Goal: Information Seeking & Learning: Learn about a topic

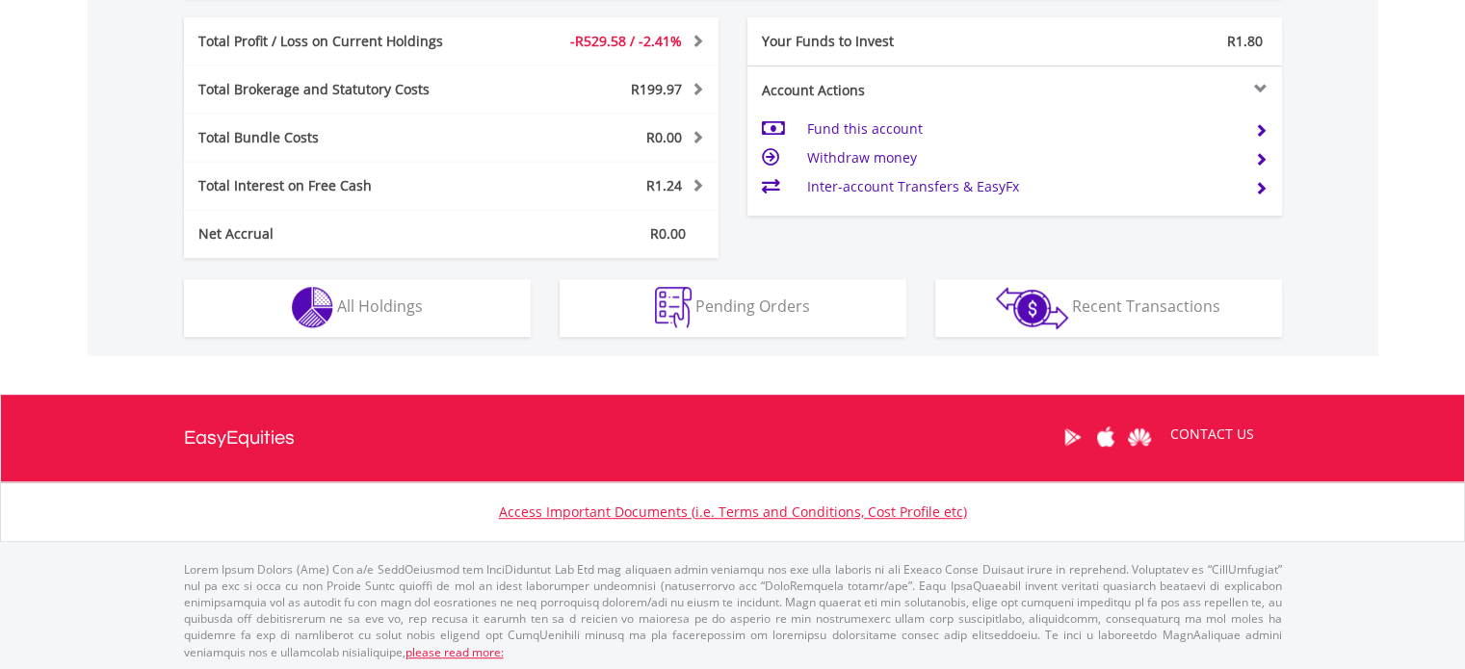
scroll to position [957, 0]
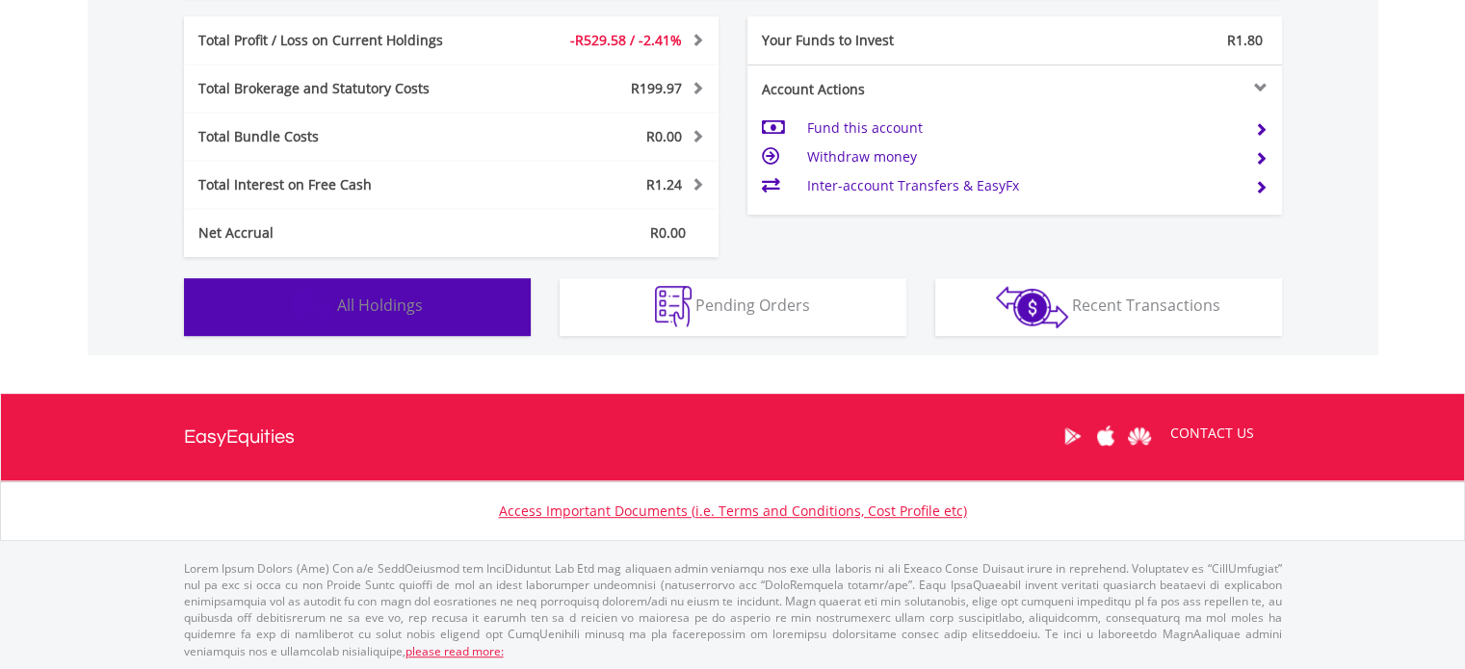
click at [375, 303] on span "All Holdings" at bounding box center [380, 305] width 86 height 21
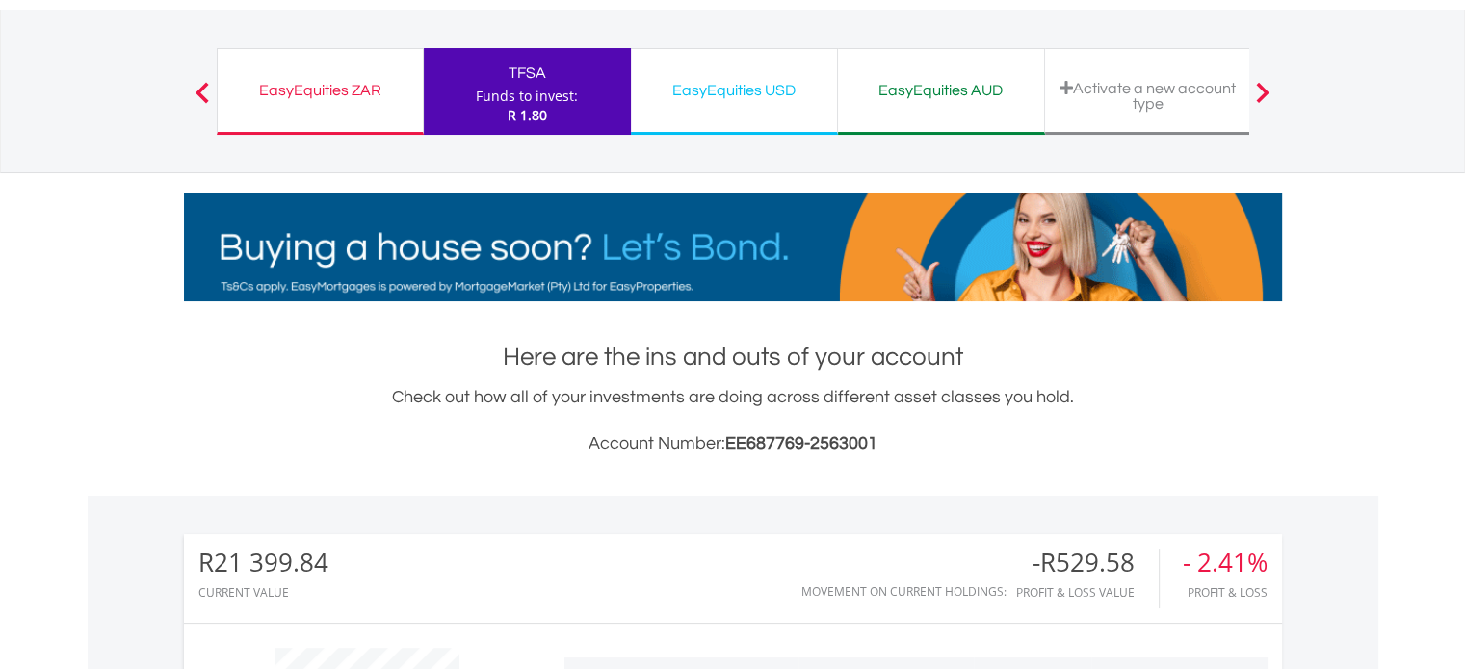
scroll to position [0, 0]
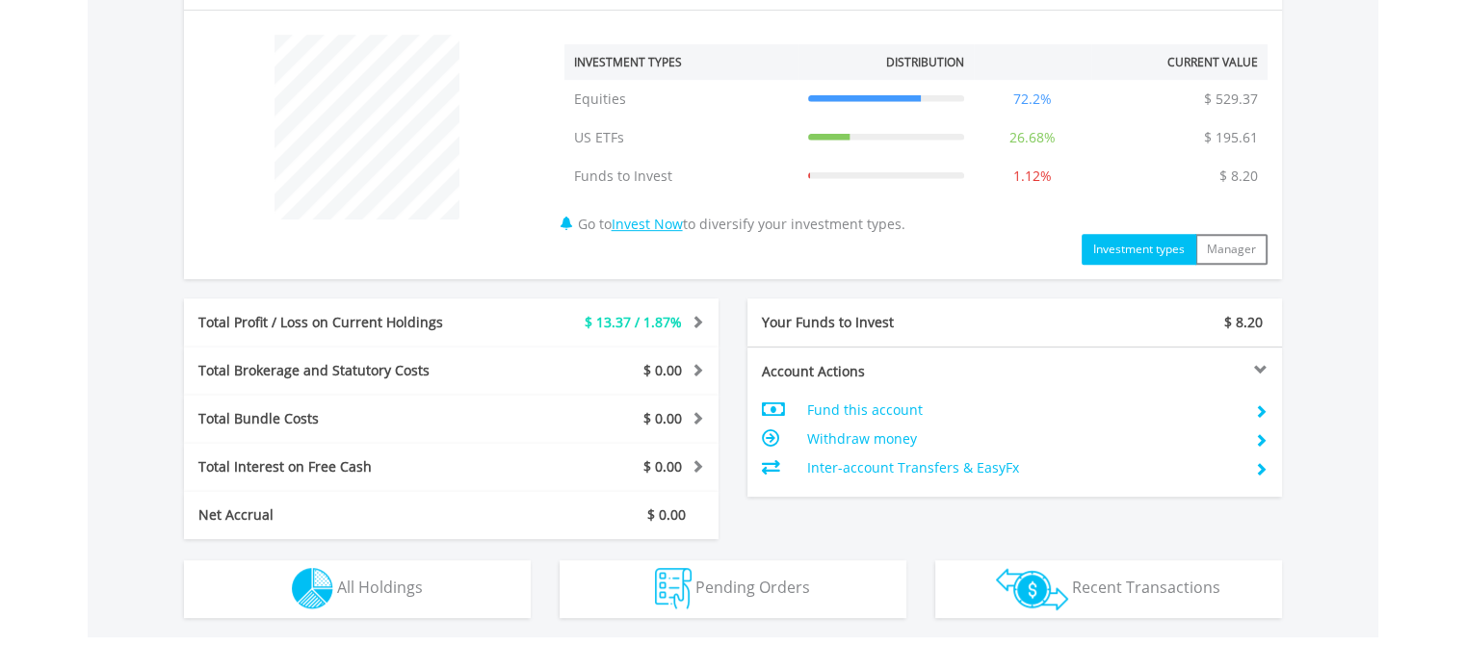
scroll to position [771, 0]
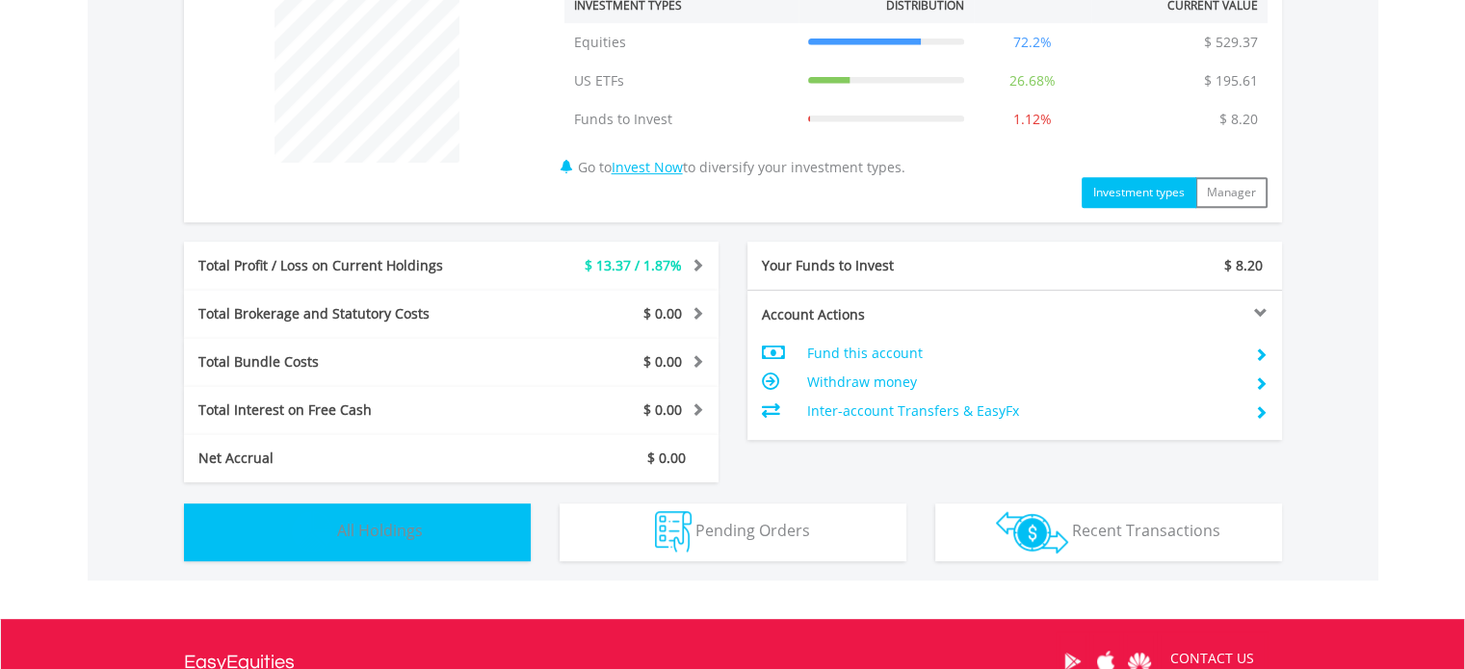
click at [406, 544] on button "Holdings All Holdings" at bounding box center [357, 533] width 347 height 58
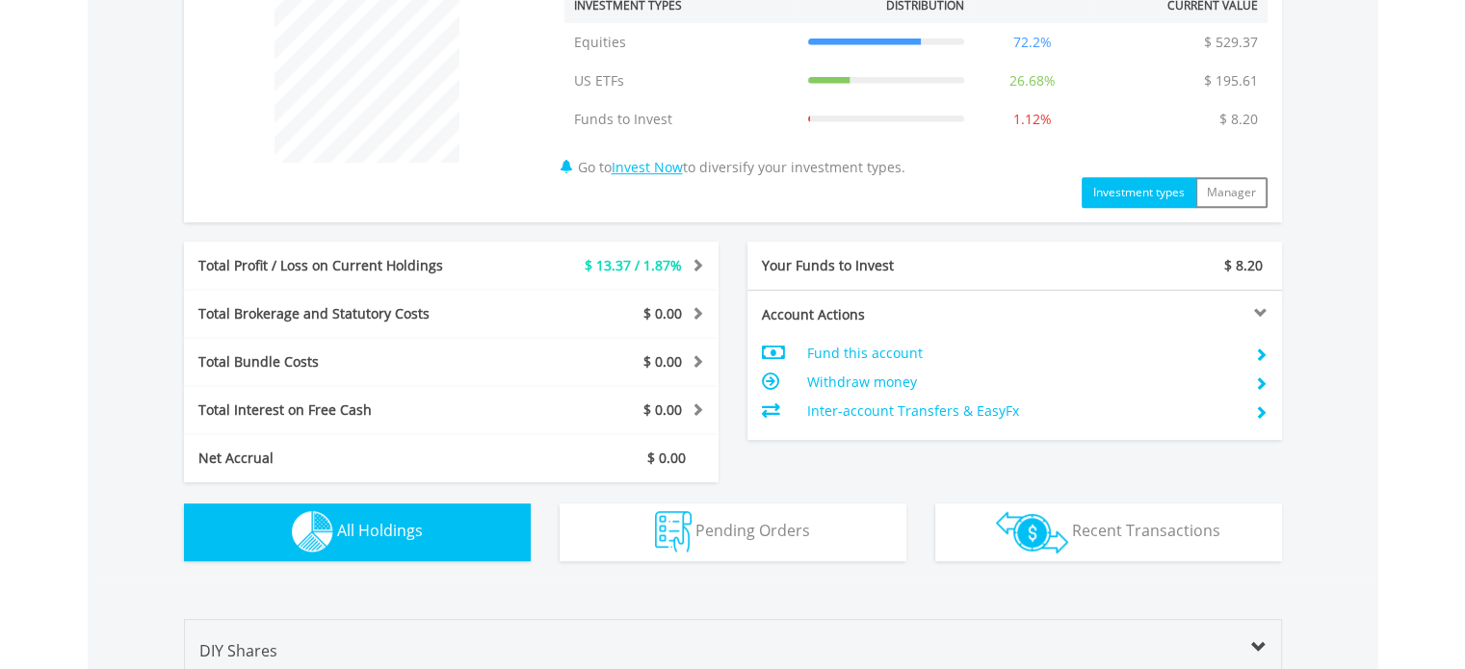
scroll to position [1388, 0]
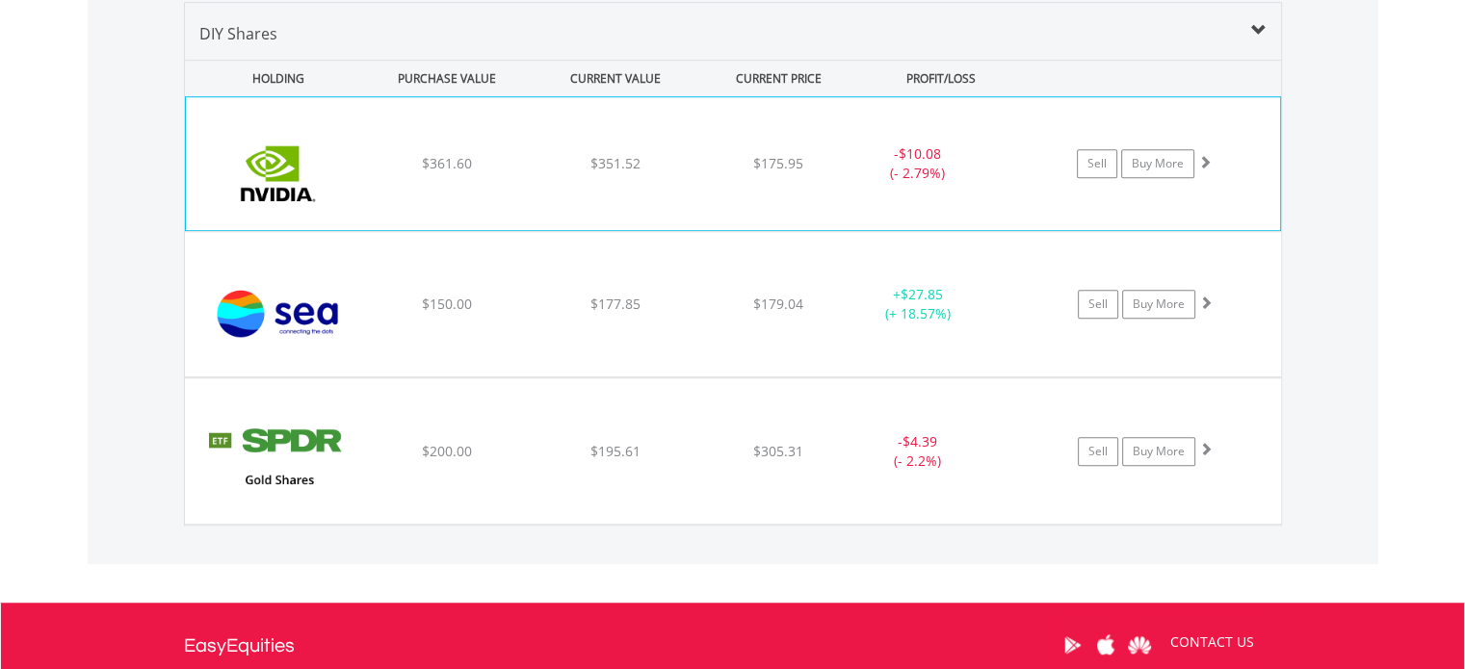
click at [301, 191] on img at bounding box center [279, 173] width 166 height 104
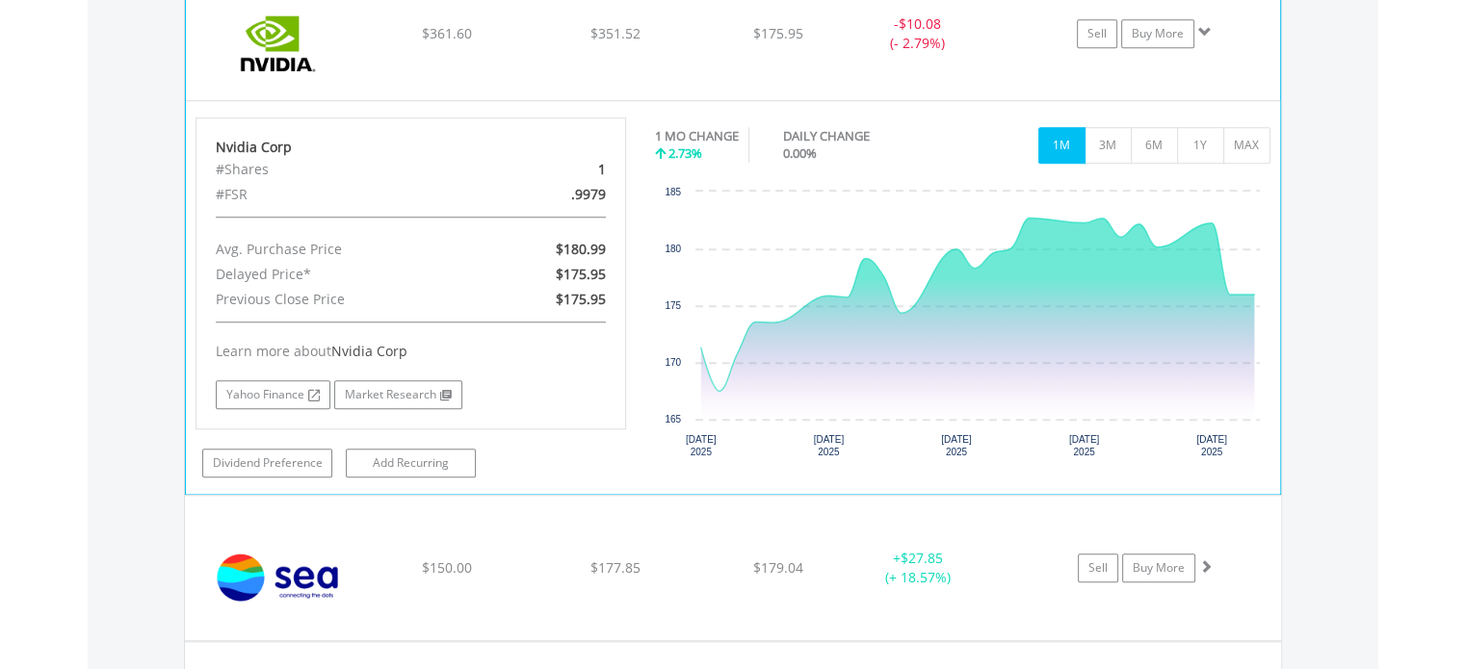
scroll to position [1484, 0]
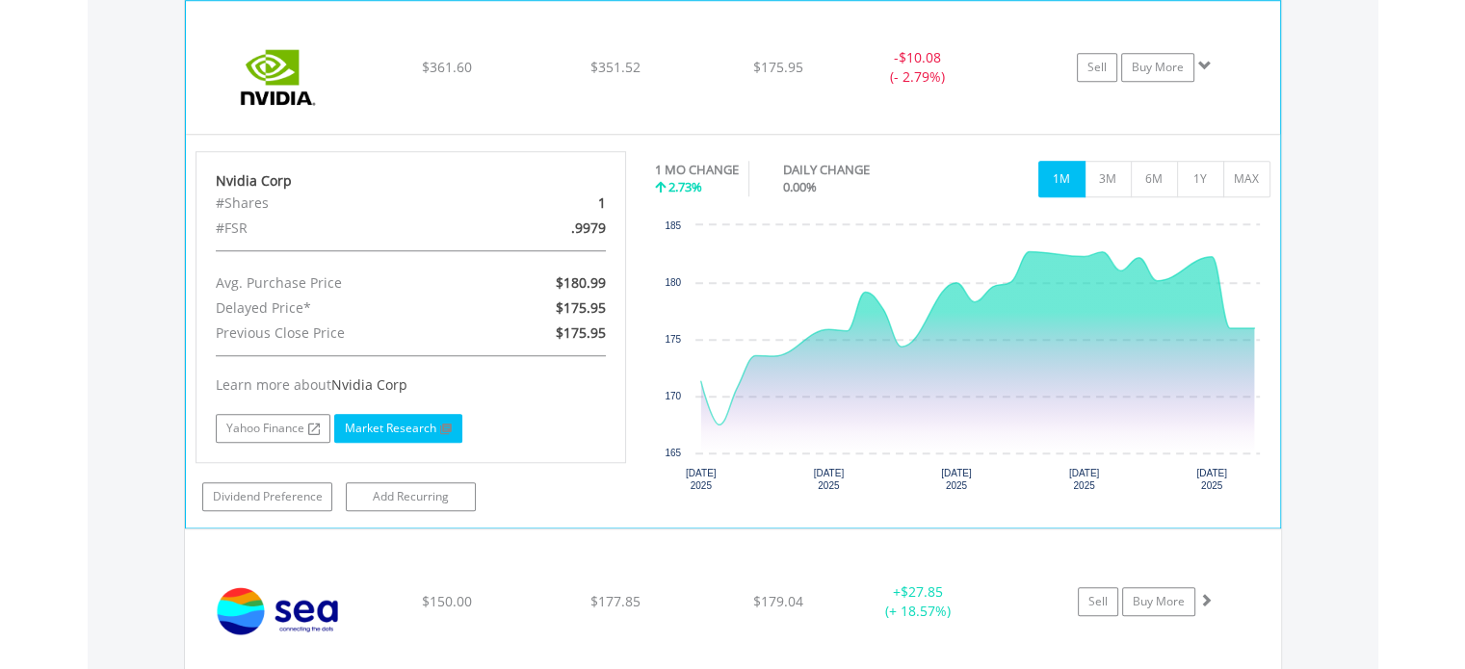
click at [360, 429] on link "Market Research" at bounding box center [398, 428] width 128 height 29
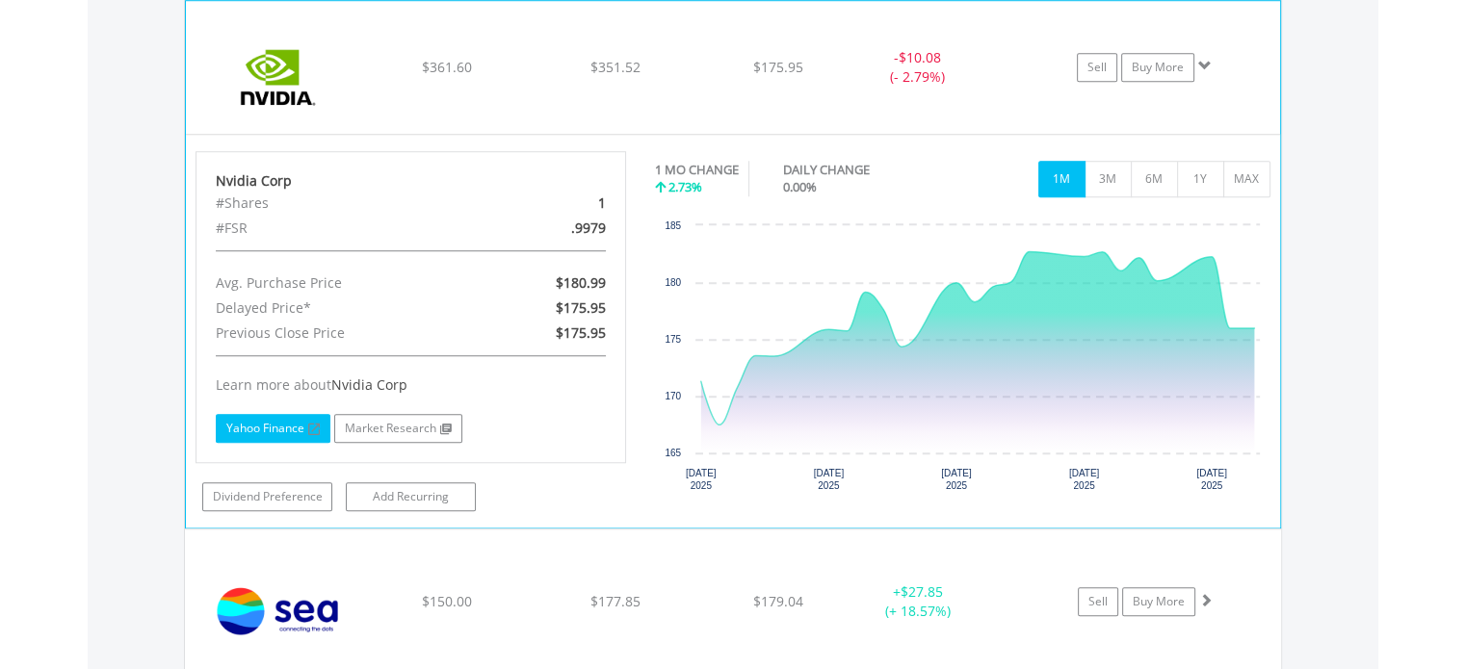
click at [293, 426] on link "Yahoo Finance" at bounding box center [273, 428] width 115 height 29
